Goal: Information Seeking & Learning: Learn about a topic

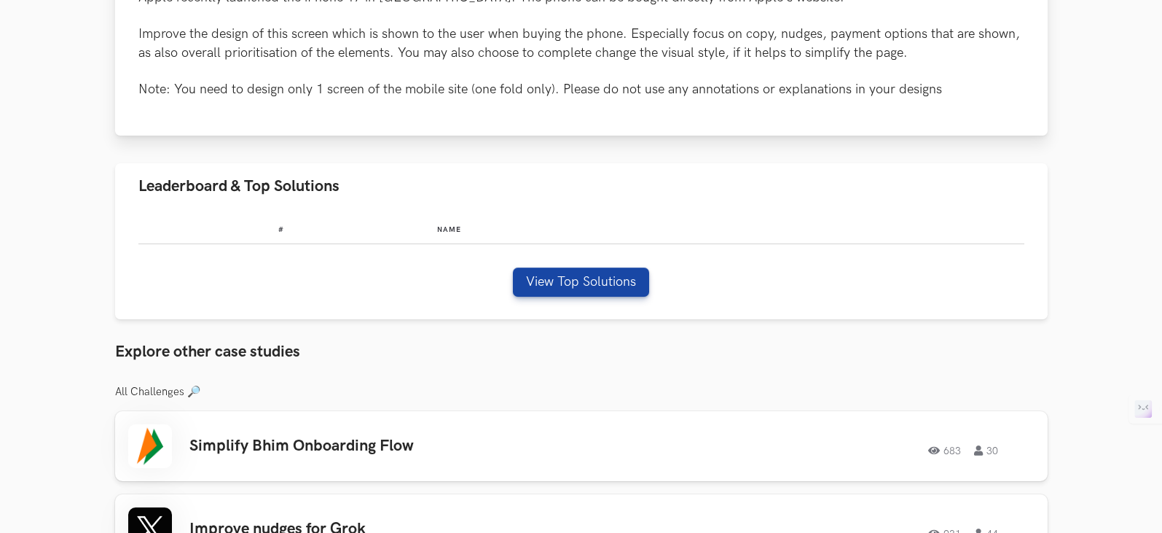
scroll to position [291, 0]
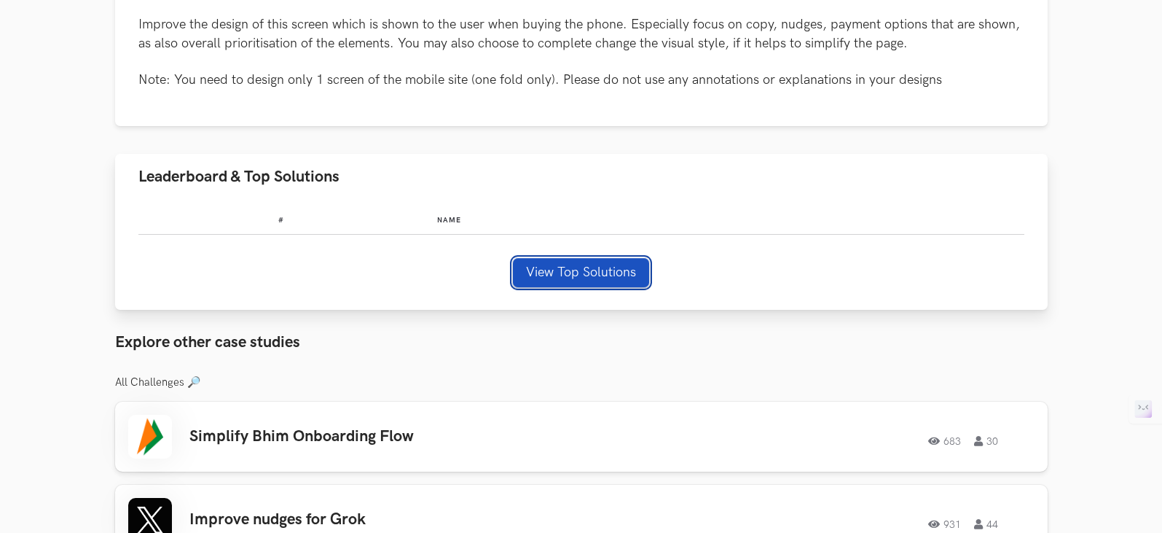
click at [585, 272] on button "View Top Solutions" at bounding box center [581, 272] width 136 height 29
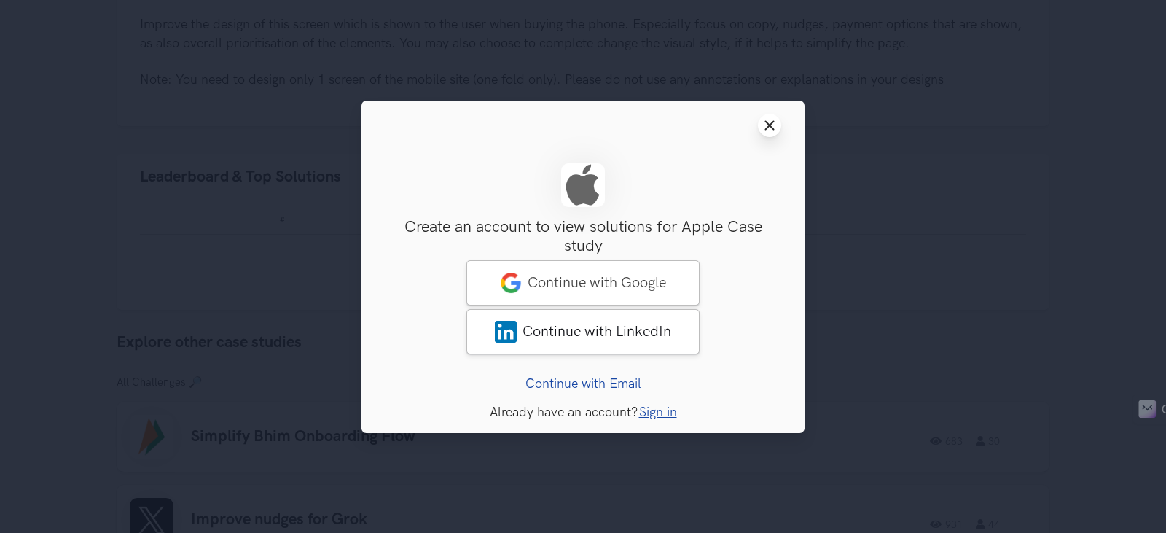
click at [774, 125] on icon "Close modal window" at bounding box center [770, 125] width 12 height 12
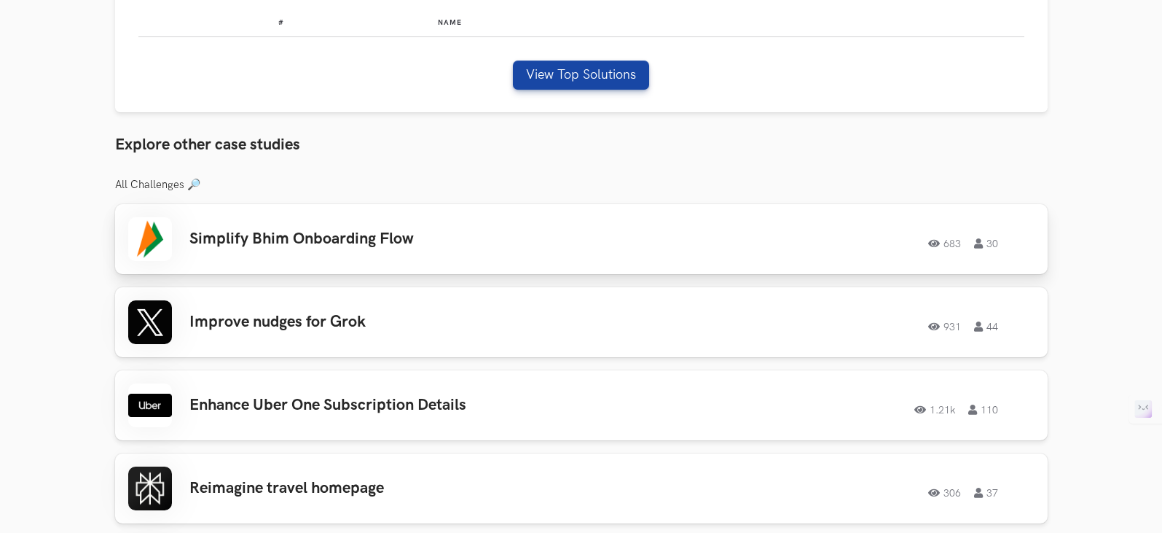
scroll to position [510, 0]
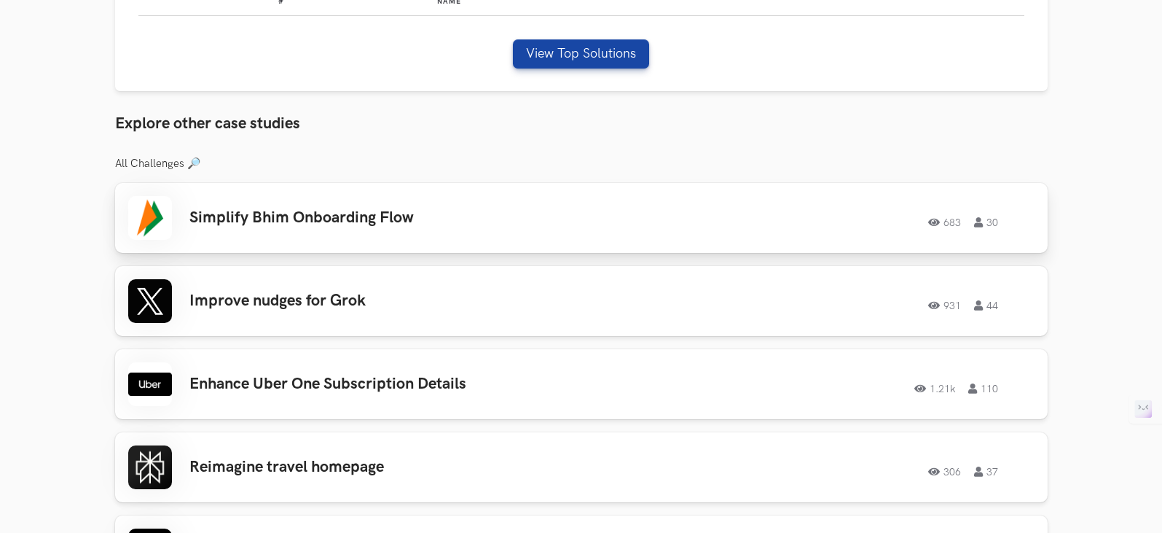
click at [286, 209] on h3 "Simplify Bhim Onboarding Flow" at bounding box center [396, 217] width 414 height 19
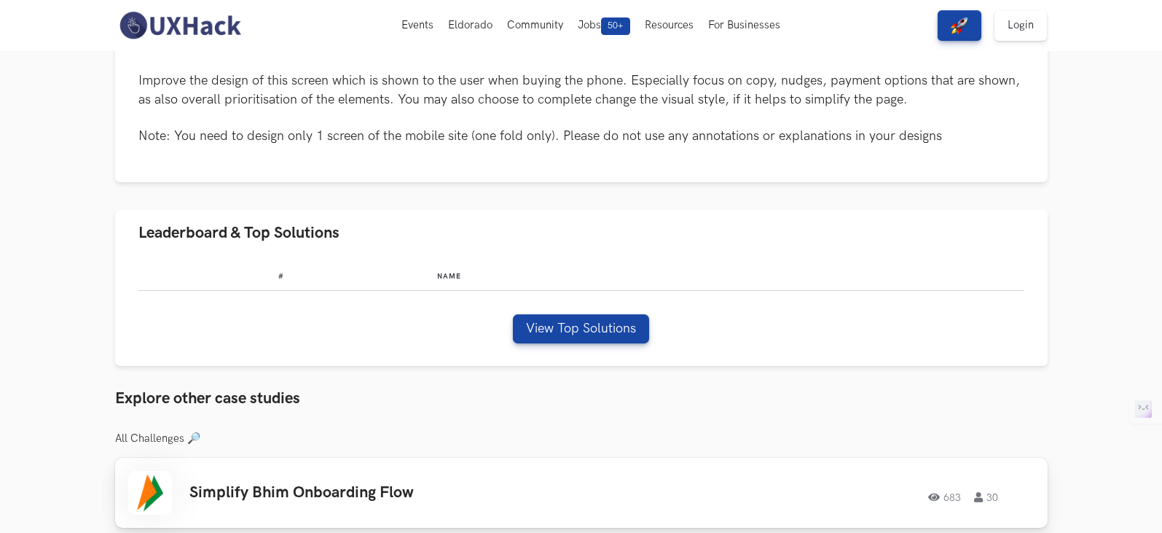
scroll to position [219, 0]
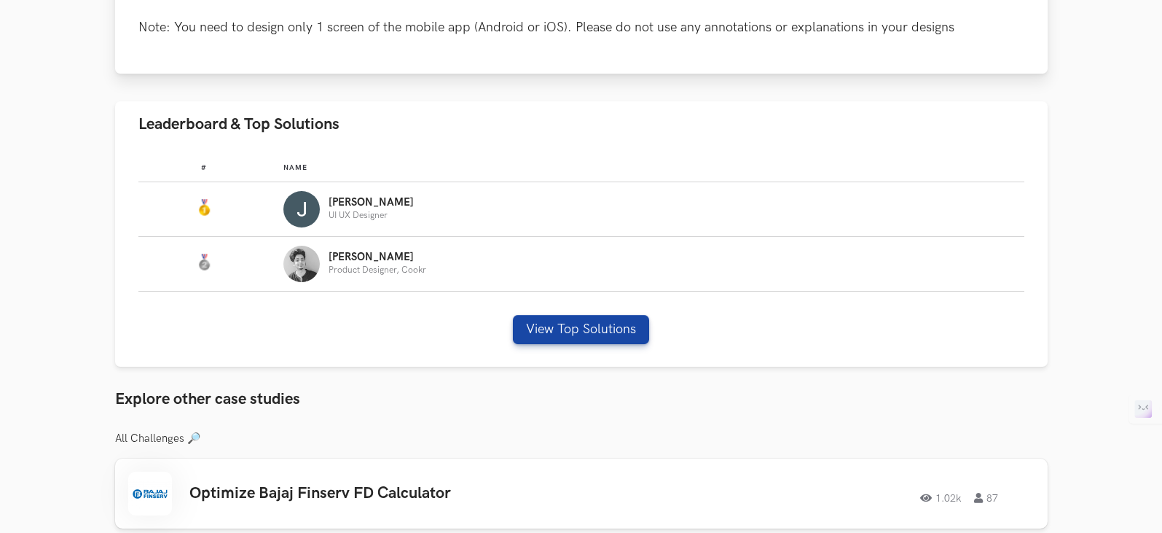
scroll to position [802, 0]
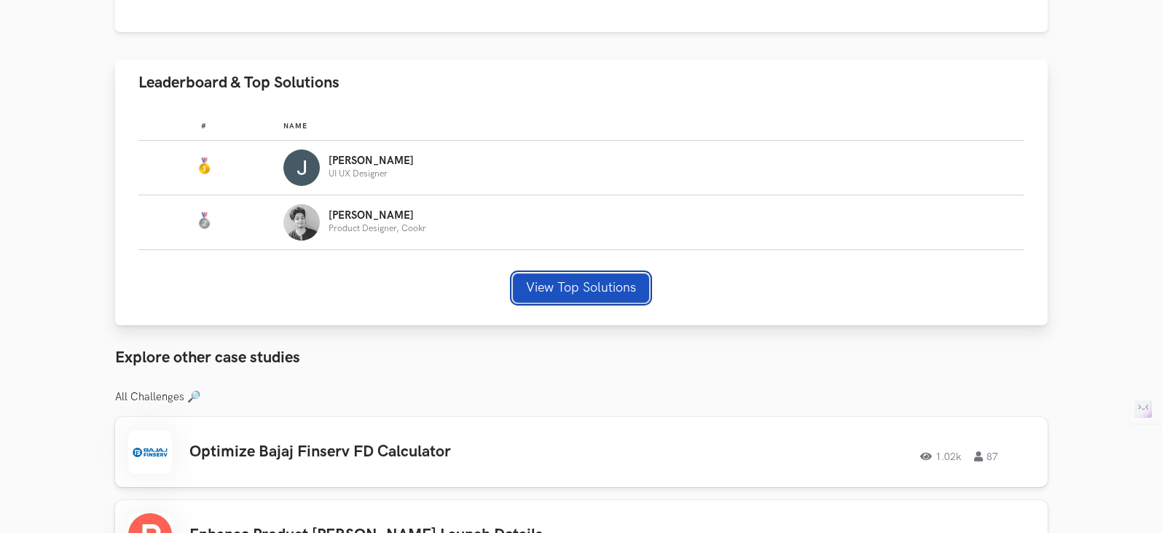
click at [600, 295] on button "View Top Solutions" at bounding box center [581, 287] width 136 height 29
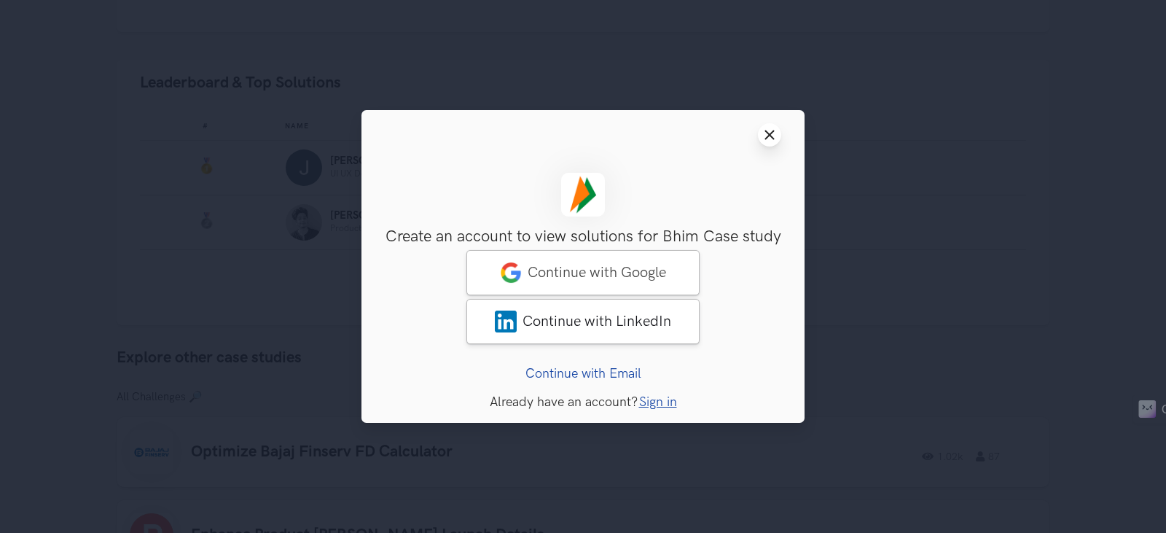
click at [768, 135] on icon "Close modal window" at bounding box center [770, 135] width 12 height 12
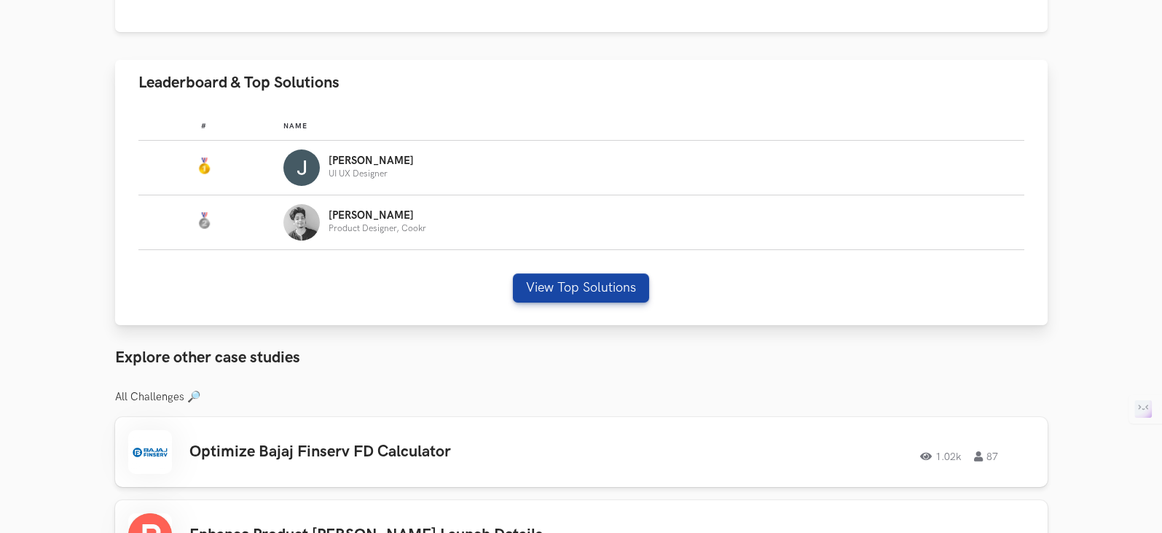
click at [351, 163] on p "Jayesh" at bounding box center [371, 161] width 85 height 12
click at [326, 165] on div "Jayesh UI UX Designer" at bounding box center [647, 167] width 728 height 36
click at [343, 159] on p "Jayesh" at bounding box center [371, 161] width 85 height 12
